Goal: Task Accomplishment & Management: Manage account settings

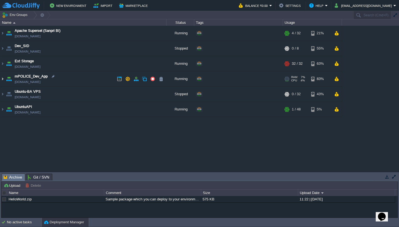
click at [2, 78] on img at bounding box center [2, 79] width 4 height 15
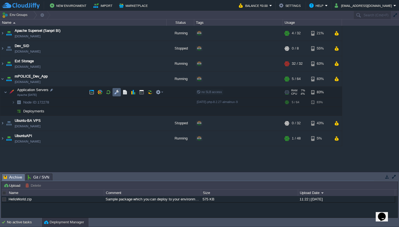
click at [117, 92] on button "button" at bounding box center [116, 92] width 5 height 5
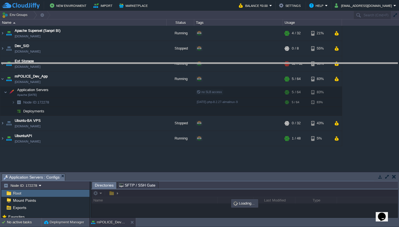
drag, startPoint x: 156, startPoint y: 176, endPoint x: 163, endPoint y: 58, distance: 118.3
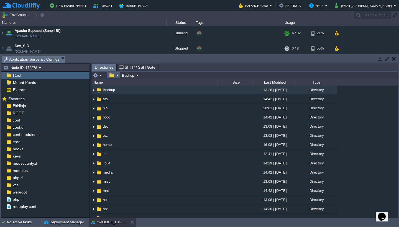
click at [117, 76] on em at bounding box center [114, 75] width 12 height 5
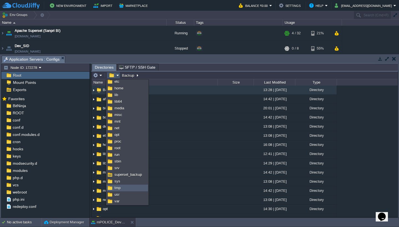
scroll to position [35, 0]
click at [121, 172] on link "var" at bounding box center [127, 201] width 41 height 6
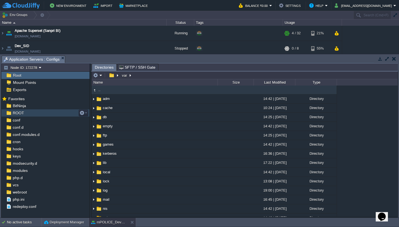
click at [22, 113] on span "ROOT" at bounding box center [18, 113] width 13 height 5
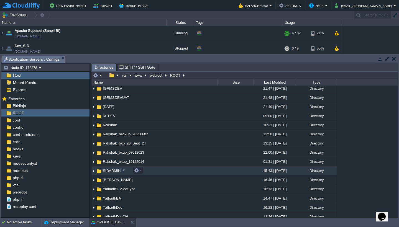
scroll to position [148, 0]
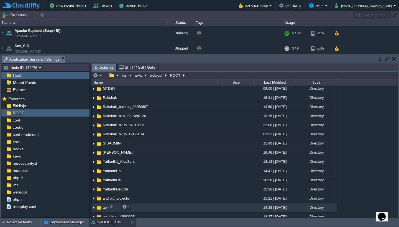
click at [165, 172] on td "api" at bounding box center [154, 207] width 126 height 9
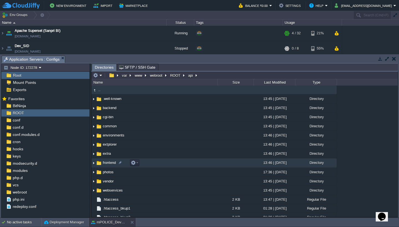
click at [146, 162] on td "frontend" at bounding box center [154, 163] width 126 height 9
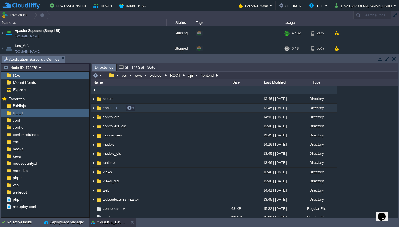
click at [166, 112] on td "config" at bounding box center [154, 108] width 126 height 9
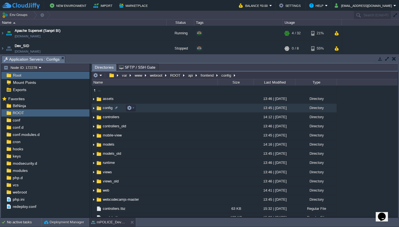
click at [166, 112] on td "config" at bounding box center [154, 108] width 126 height 9
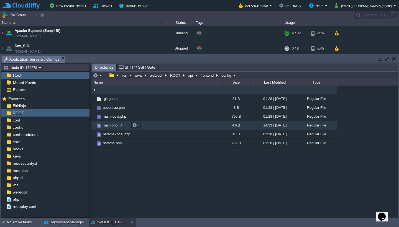
click at [162, 128] on td "main.php" at bounding box center [154, 125] width 126 height 9
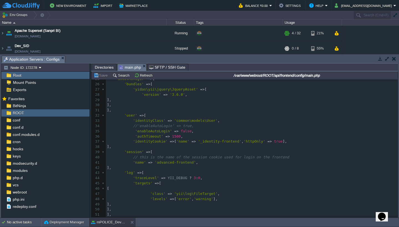
scroll to position [137, 0]
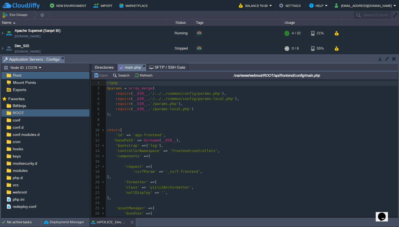
click at [109, 67] on span "Directories" at bounding box center [104, 67] width 19 height 7
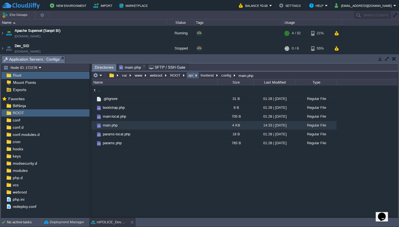
click at [189, 75] on button "api" at bounding box center [190, 75] width 7 height 5
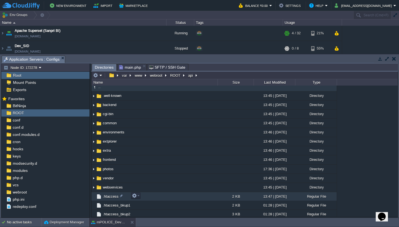
click at [154, 172] on td ".htaccess" at bounding box center [154, 196] width 126 height 9
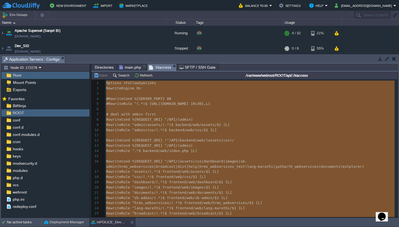
type textarea "-"
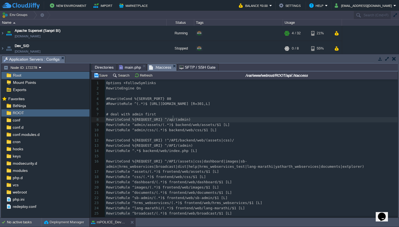
type textarea "api"
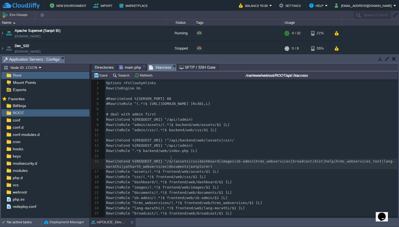
type textarea "api"
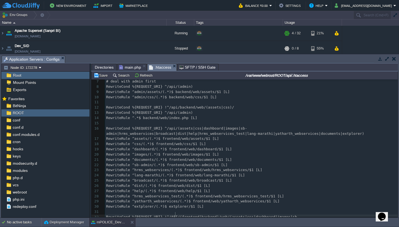
scroll to position [38, 0]
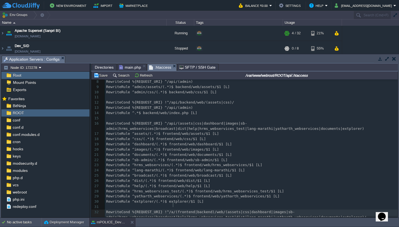
type textarea "api"
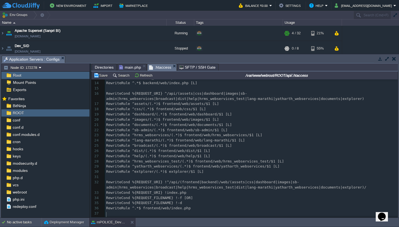
scroll to position [74, 0]
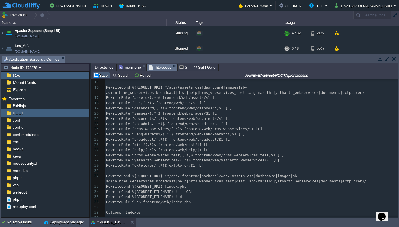
click at [104, 75] on button "Save" at bounding box center [102, 75] width 16 height 5
click at [121, 76] on button "Search" at bounding box center [122, 75] width 19 height 5
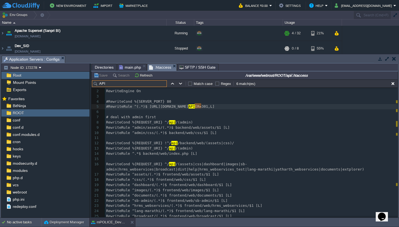
type input "API"
click at [195, 106] on span "API" at bounding box center [191, 107] width 6 height 4
click at [202, 107] on span "[R=301,L]" at bounding box center [204, 107] width 19 height 4
click at [173, 84] on button "button" at bounding box center [172, 83] width 5 height 5
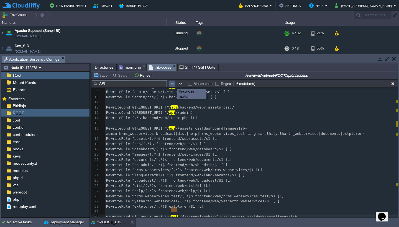
click at [173, 84] on button "button" at bounding box center [172, 83] width 5 height 5
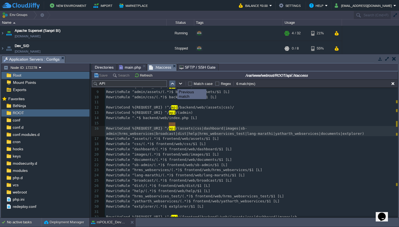
click at [173, 84] on button "button" at bounding box center [172, 83] width 5 height 5
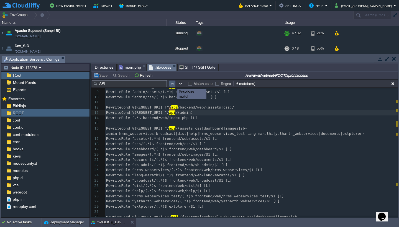
click at [173, 84] on button "button" at bounding box center [172, 83] width 5 height 5
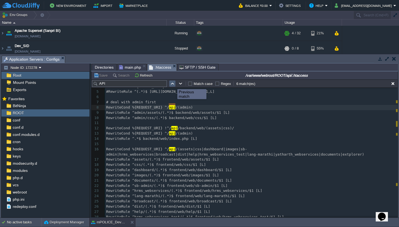
click at [173, 84] on button "button" at bounding box center [172, 83] width 5 height 5
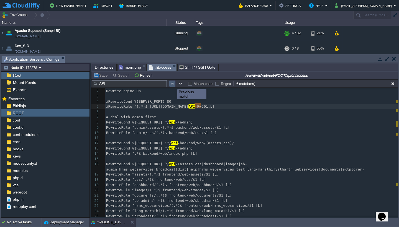
click at [173, 84] on button "button" at bounding box center [172, 83] width 5 height 5
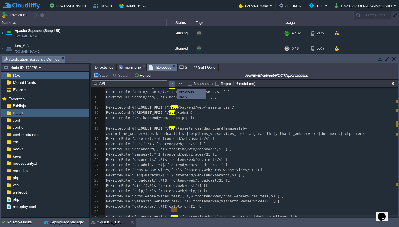
click at [173, 84] on button "button" at bounding box center [172, 83] width 5 height 5
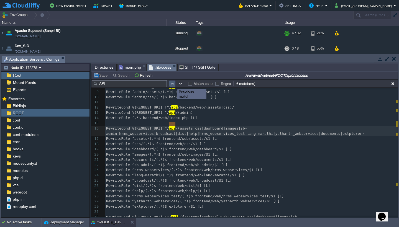
click at [173, 84] on button "button" at bounding box center [172, 83] width 5 height 5
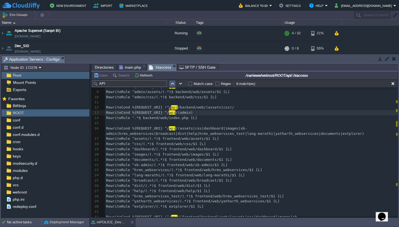
click at [173, 84] on button "button" at bounding box center [172, 83] width 5 height 5
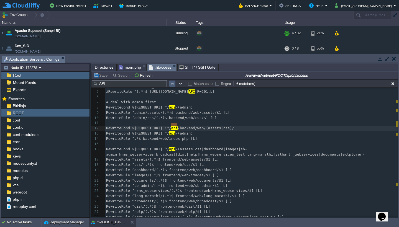
click at [173, 84] on button "button" at bounding box center [172, 83] width 5 height 5
type textarea "API"
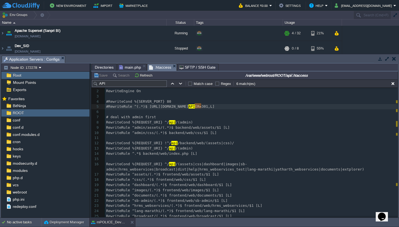
click at [213, 126] on span "RewriteRule ^admin/assets/(.*)$ backend/web/assets/$1 [L]" at bounding box center [168, 128] width 124 height 4
click at [202, 106] on div "xxxxxxxxxx 1 Options +FollowSymlinks 2 RewriteEngine On 3 ​ 4 #RewriteCond %{SE…" at bounding box center [251, 192] width 293 height 219
type textarea "api"
click at [101, 76] on button "Save" at bounding box center [102, 75] width 16 height 5
click at [176, 91] on pre "RewriteEngine On" at bounding box center [251, 91] width 293 height 5
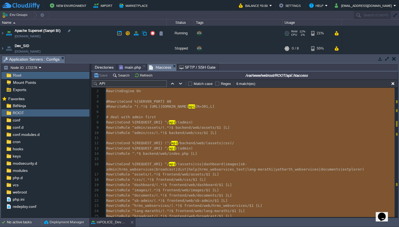
type textarea "-"
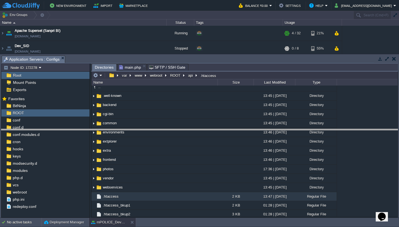
drag, startPoint x: 120, startPoint y: 57, endPoint x: 122, endPoint y: 143, distance: 86.5
click at [122, 143] on body "New Environment Import Marketplace Bonus ₹0.00 Upgrade Account Balance ₹0.00 Se…" at bounding box center [199, 113] width 399 height 227
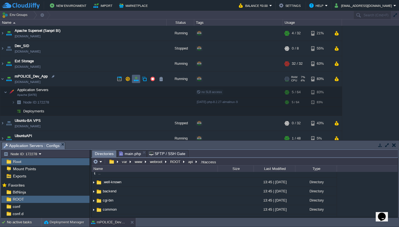
click at [136, 77] on button "button" at bounding box center [136, 79] width 5 height 5
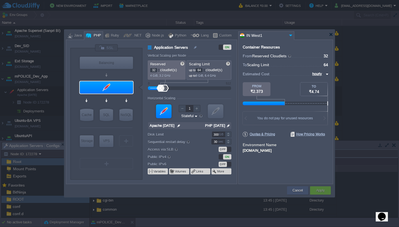
click at [292, 172] on button "Cancel" at bounding box center [298, 191] width 10 height 6
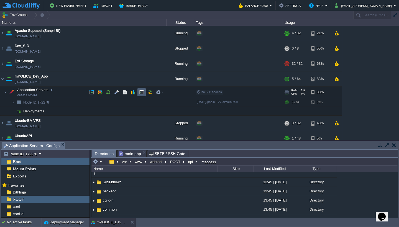
click at [142, 95] on button "button" at bounding box center [141, 92] width 5 height 5
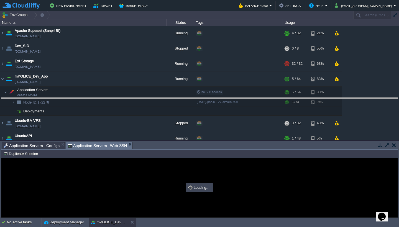
drag, startPoint x: 205, startPoint y: 147, endPoint x: 218, endPoint y: 103, distance: 46.1
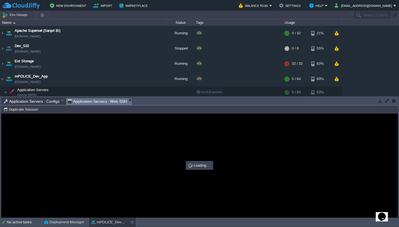
scroll to position [0, 0]
type input "#000000"
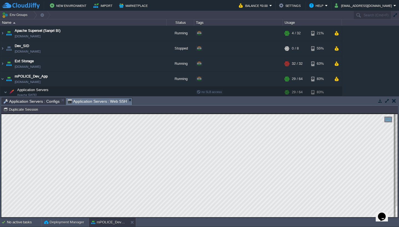
click at [292, 101] on button "button" at bounding box center [394, 100] width 4 height 5
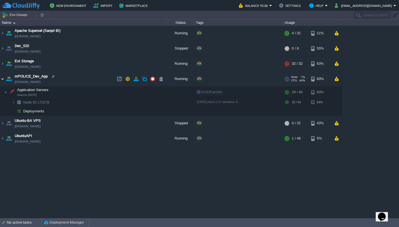
click at [3, 80] on img at bounding box center [2, 79] width 4 height 15
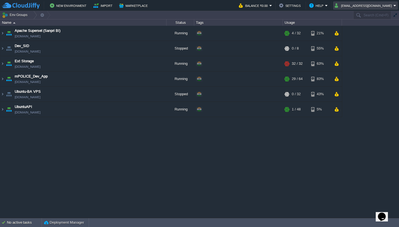
click at [292, 6] on button "[EMAIL_ADDRESS][DOMAIN_NAME]" at bounding box center [364, 5] width 59 height 7
click at [292, 28] on span "Sign out" at bounding box center [368, 29] width 13 height 4
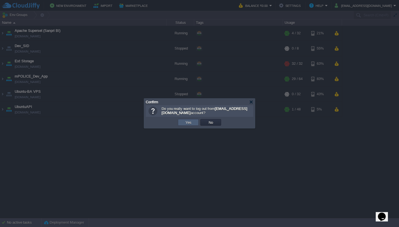
click at [187, 123] on button "Yes" at bounding box center [188, 122] width 9 height 5
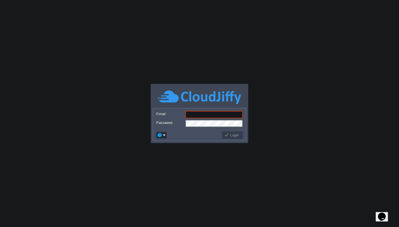
type input "system@sanpri.net"
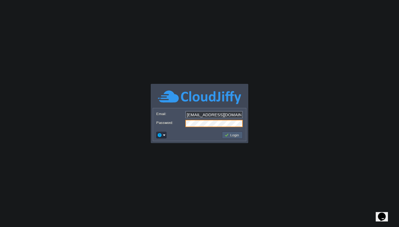
click at [231, 137] on button "Login" at bounding box center [233, 135] width 16 height 5
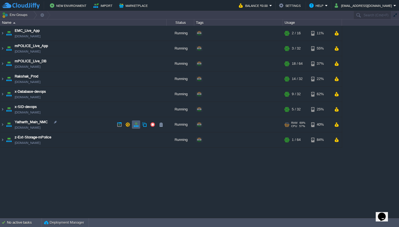
click at [137, 126] on button "button" at bounding box center [136, 124] width 5 height 5
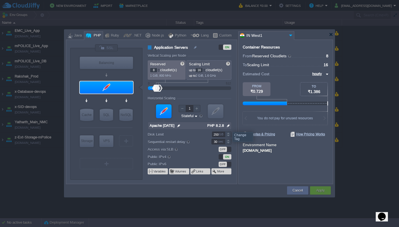
click at [228, 127] on img at bounding box center [229, 125] width 6 height 7
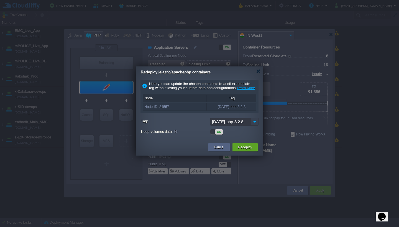
click at [255, 126] on img at bounding box center [255, 122] width 8 height 8
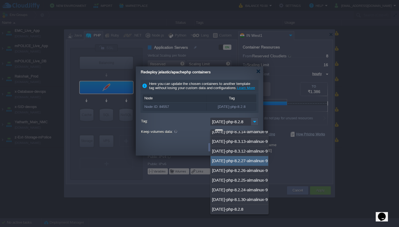
scroll to position [324, 0]
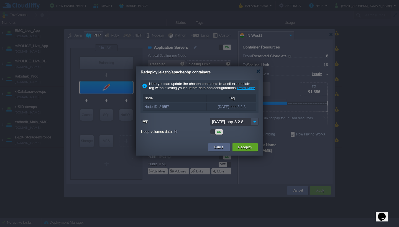
click at [313, 161] on div at bounding box center [199, 113] width 399 height 227
click at [218, 150] on button "Cancel" at bounding box center [219, 148] width 10 height 6
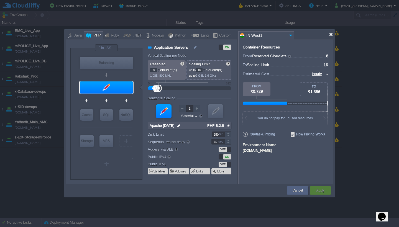
click at [331, 35] on div at bounding box center [331, 34] width 4 height 4
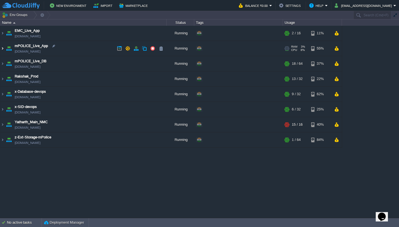
click at [2, 49] on img at bounding box center [2, 48] width 4 height 15
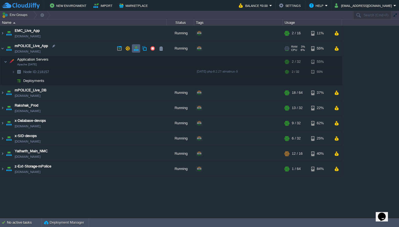
click at [136, 47] on button "button" at bounding box center [136, 48] width 5 height 5
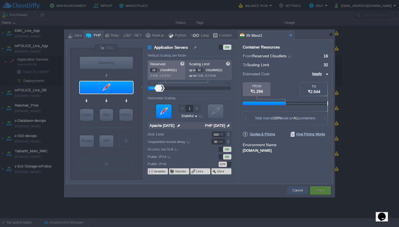
click at [297, 189] on button "Cancel" at bounding box center [298, 191] width 10 height 6
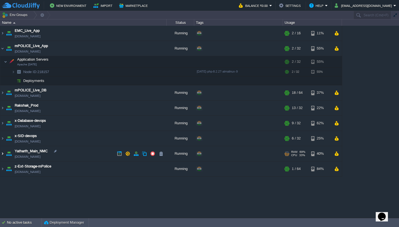
click at [3, 155] on img at bounding box center [2, 153] width 4 height 15
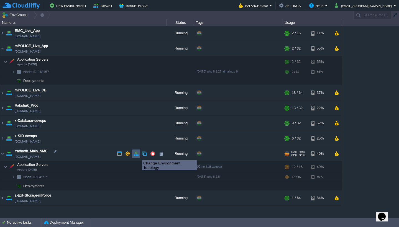
click at [138, 156] on button "button" at bounding box center [136, 153] width 5 height 5
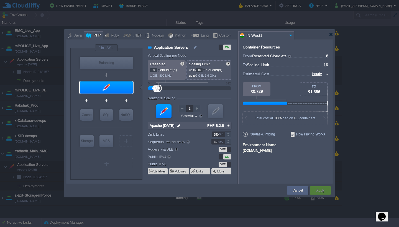
click at [224, 125] on input "PHP 8.2.8" at bounding box center [216, 125] width 20 height 7
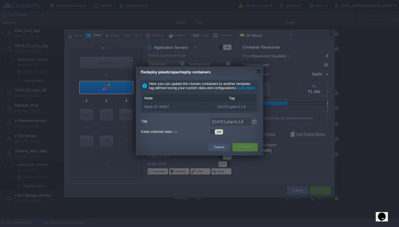
click at [218, 150] on button "Cancel" at bounding box center [219, 148] width 10 height 6
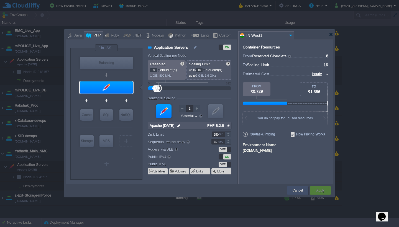
click at [296, 189] on button "Cancel" at bounding box center [298, 191] width 10 height 6
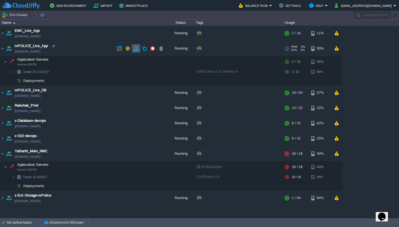
click at [136, 47] on button "button" at bounding box center [136, 48] width 5 height 5
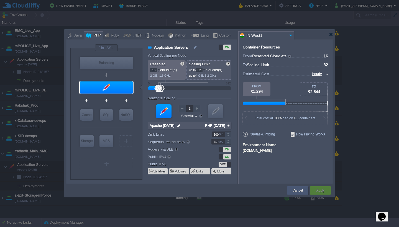
click at [291, 189] on div "Cancel" at bounding box center [297, 191] width 21 height 8
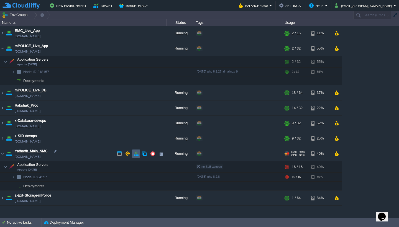
click at [137, 154] on button "button" at bounding box center [136, 153] width 5 height 5
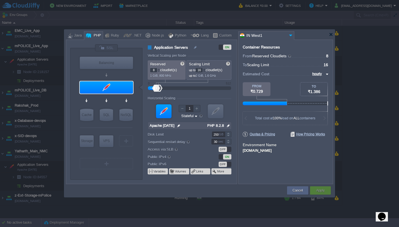
click at [227, 126] on img at bounding box center [229, 125] width 6 height 7
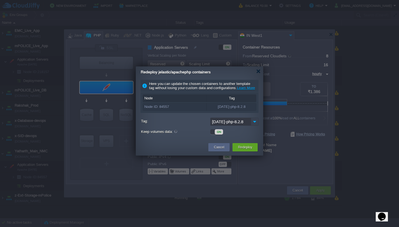
click at [255, 126] on img at bounding box center [255, 122] width 8 height 8
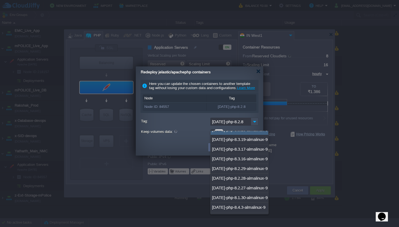
scroll to position [202, 0]
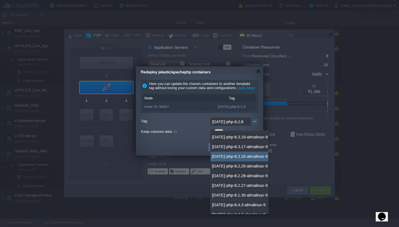
click at [303, 152] on div at bounding box center [199, 113] width 399 height 227
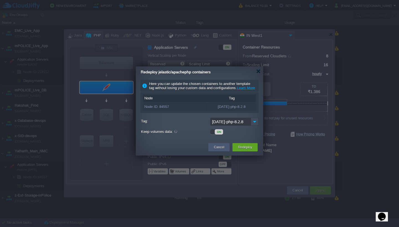
click at [225, 151] on div "Cancel" at bounding box center [219, 147] width 13 height 8
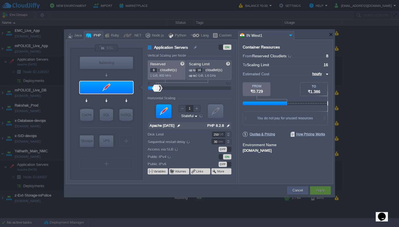
click at [295, 189] on button "Cancel" at bounding box center [298, 191] width 10 height 6
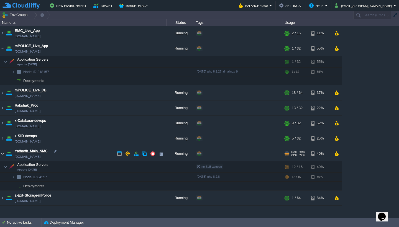
click at [1, 153] on img at bounding box center [2, 153] width 4 height 15
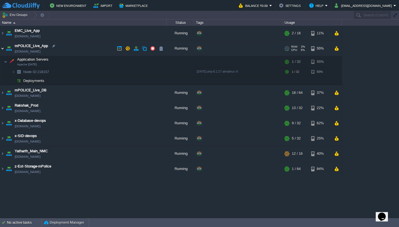
click at [2, 50] on img at bounding box center [2, 48] width 4 height 15
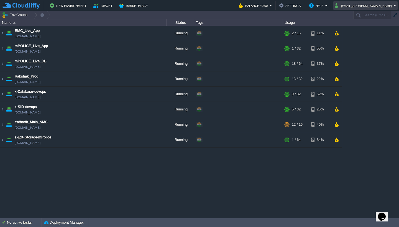
click at [368, 4] on button "system@sanpri.net" at bounding box center [364, 5] width 59 height 7
click at [362, 30] on span "Sign out" at bounding box center [368, 29] width 13 height 4
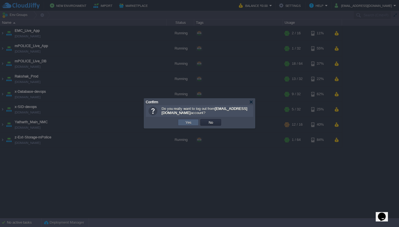
click at [187, 123] on button "Yes" at bounding box center [188, 122] width 9 height 5
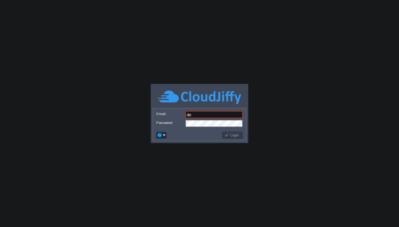
type input "[EMAIL_ADDRESS][DOMAIN_NAME]"
click at [229, 134] on button "Login" at bounding box center [233, 135] width 16 height 5
